Goal: Transaction & Acquisition: Purchase product/service

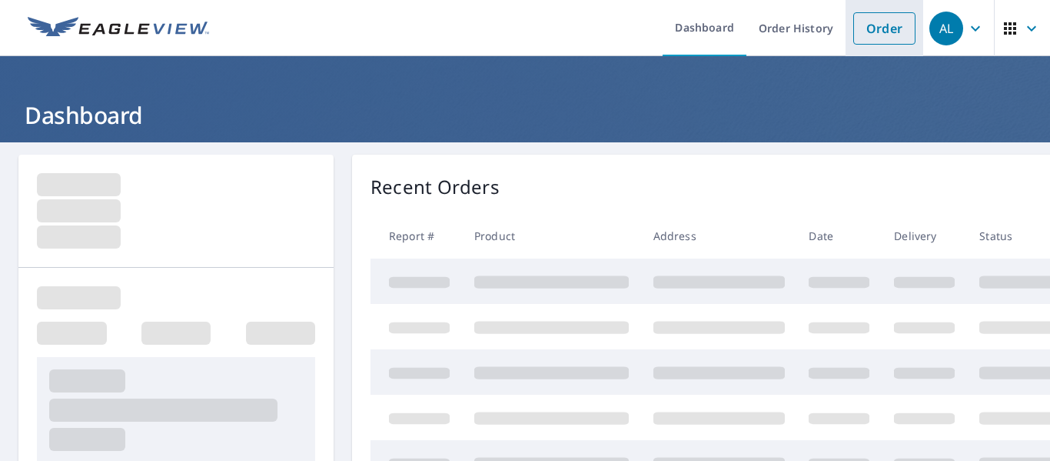
click at [863, 33] on link "Order" at bounding box center [885, 28] width 62 height 32
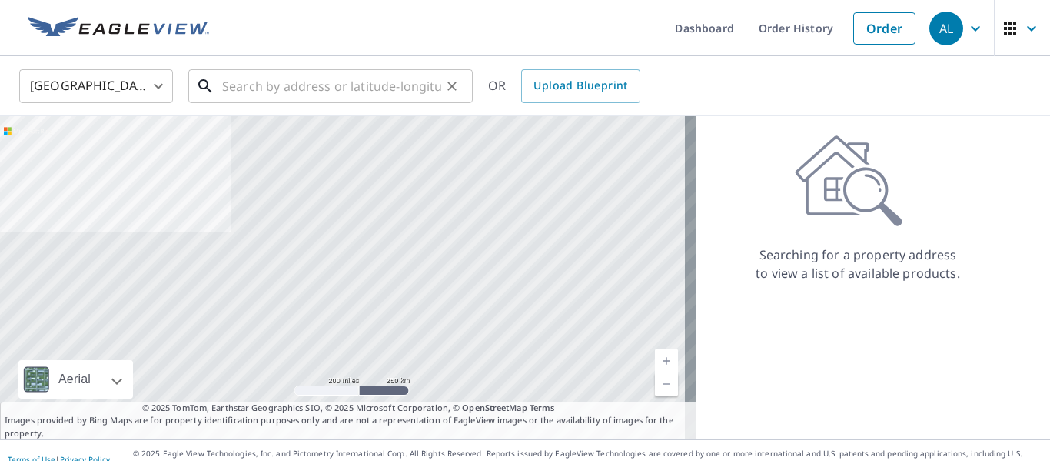
click at [283, 77] on input "text" at bounding box center [331, 86] width 219 height 43
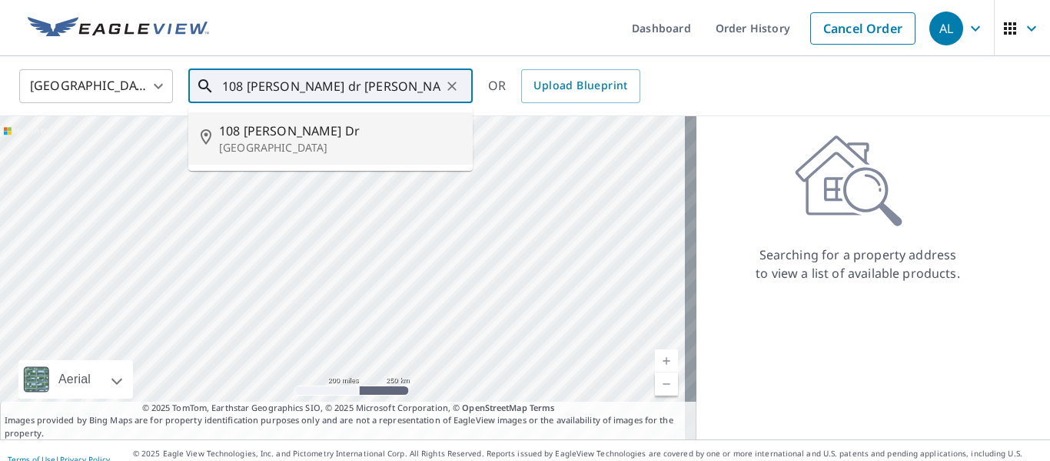
click at [283, 142] on p "[GEOGRAPHIC_DATA]" at bounding box center [339, 147] width 241 height 15
type input "[STREET_ADDRESS][PERSON_NAME]"
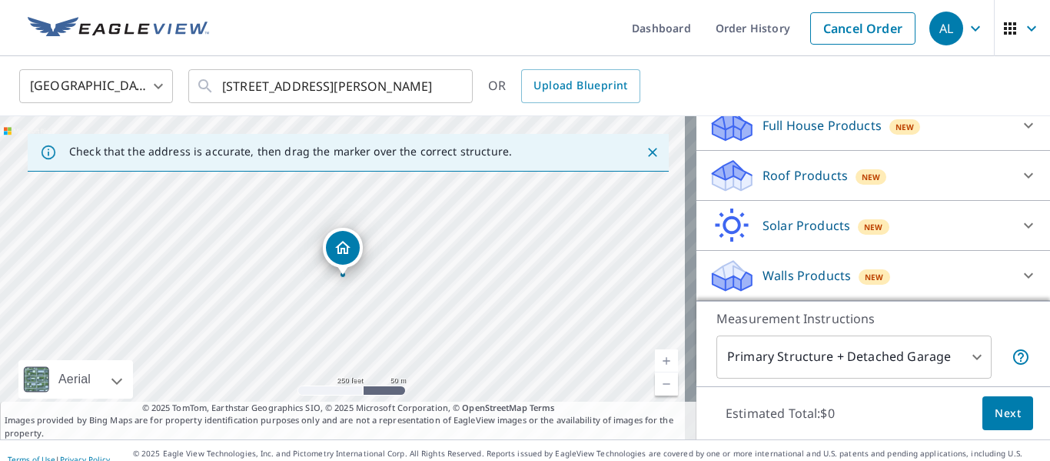
scroll to position [193, 0]
click at [1020, 175] on icon at bounding box center [1029, 175] width 18 height 18
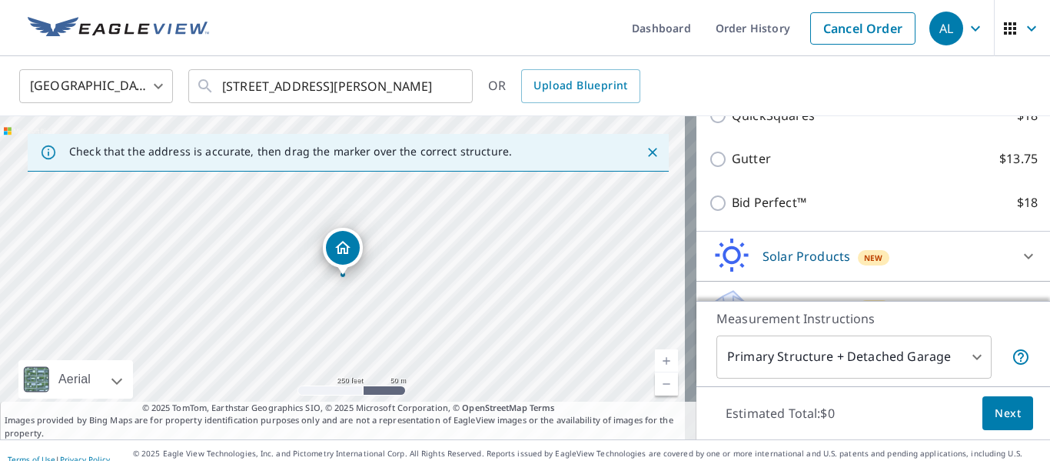
scroll to position [347, 0]
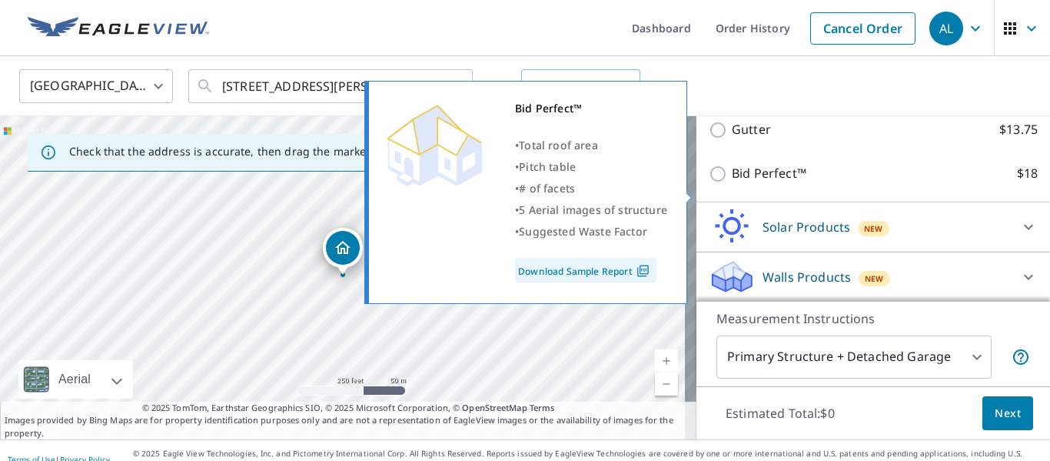
click at [710, 183] on input "Bid Perfect™ $18" at bounding box center [720, 174] width 23 height 18
checkbox input "true"
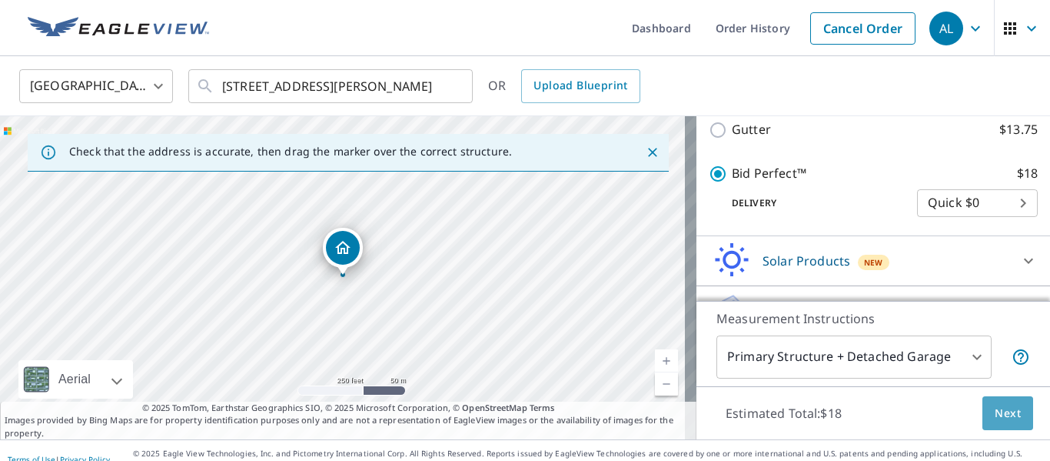
click at [1003, 411] on span "Next" at bounding box center [1008, 413] width 26 height 19
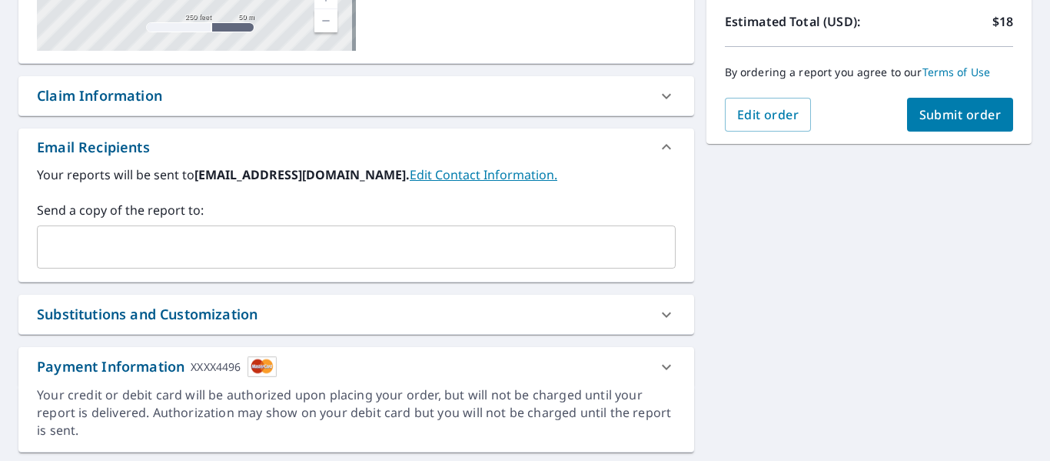
scroll to position [390, 0]
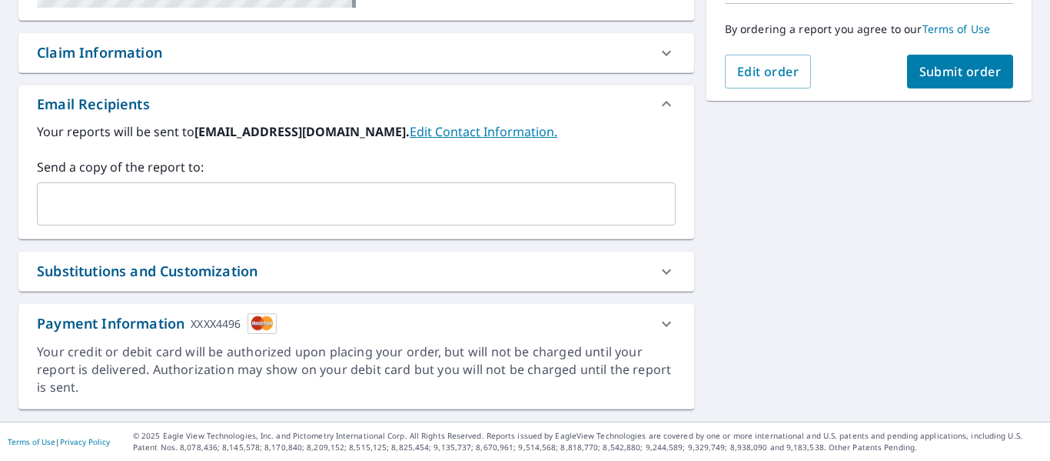
click at [312, 213] on input "text" at bounding box center [345, 203] width 602 height 29
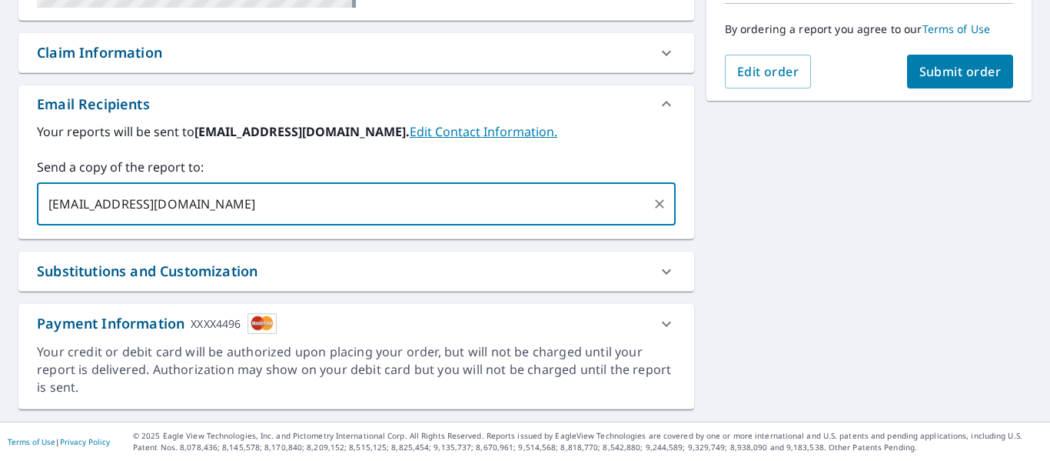
type input "[EMAIL_ADDRESS][DOMAIN_NAME]"
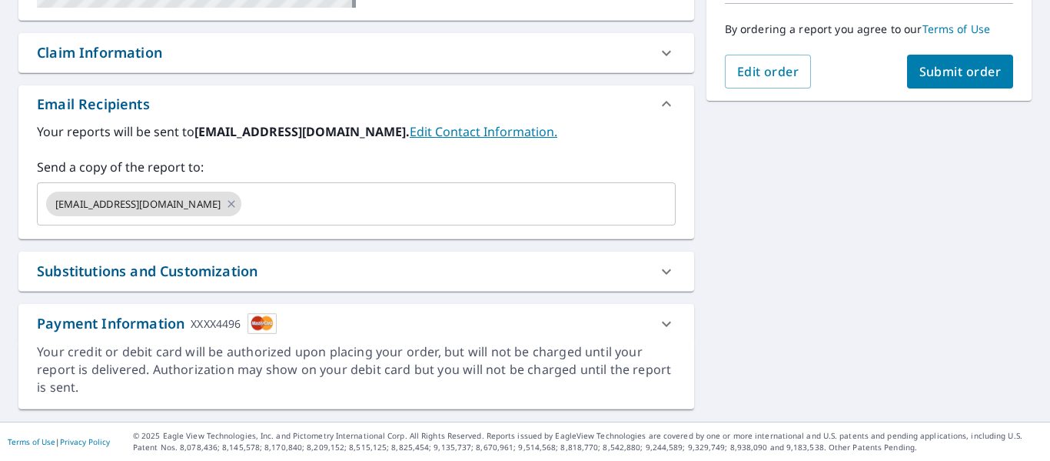
click at [851, 198] on div "[STREET_ADDRESS][PERSON_NAME] Aerial Road A standard road map Aerial A detailed…" at bounding box center [525, 86] width 1050 height 669
click at [947, 68] on span "Submit order" at bounding box center [961, 71] width 82 height 17
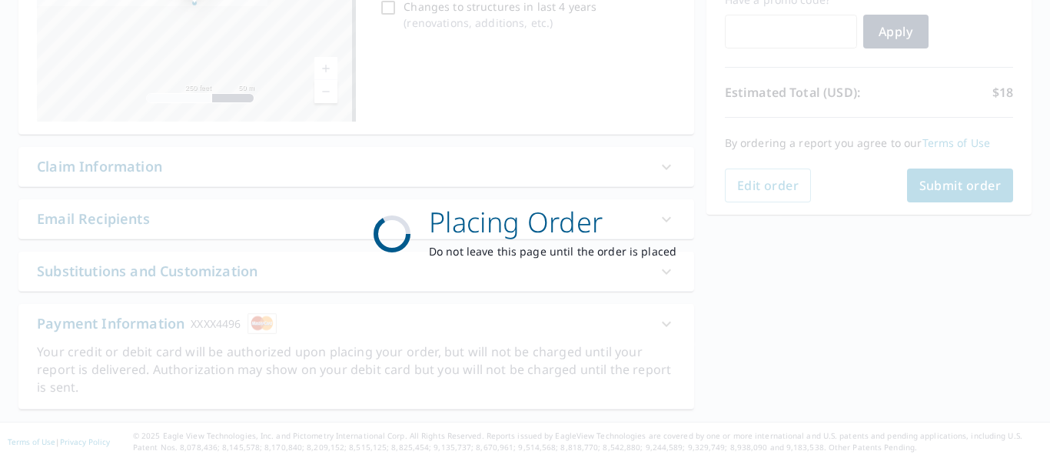
scroll to position [276, 0]
